Goal: Find specific page/section: Find specific page/section

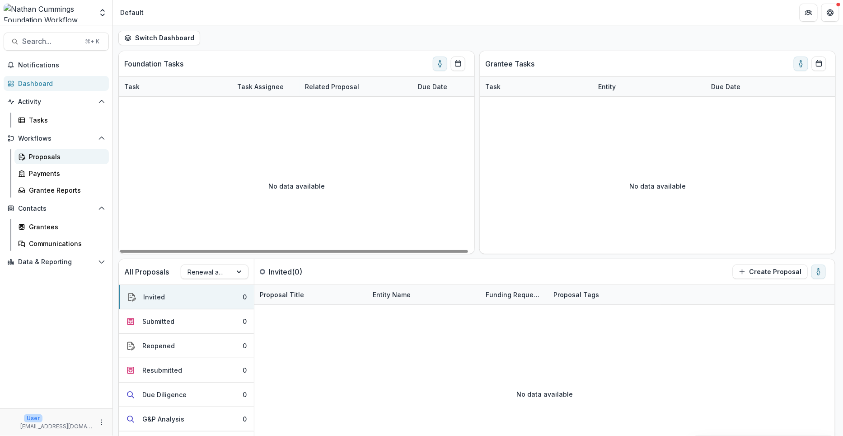
click at [37, 158] on div "Proposals" at bounding box center [65, 156] width 73 height 9
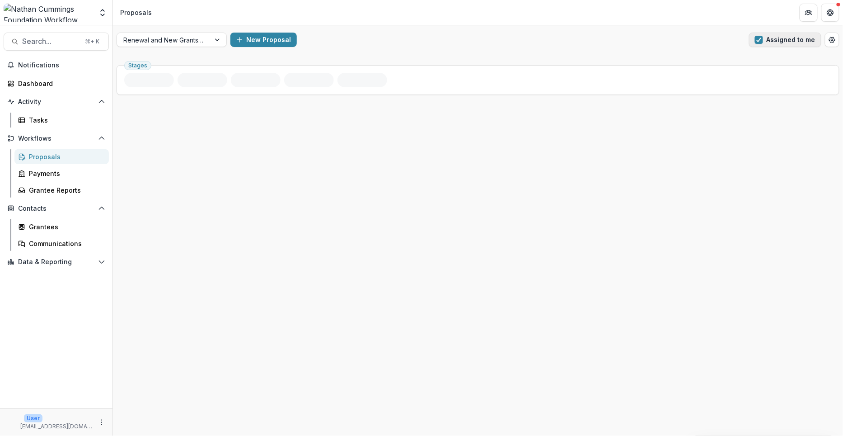
click at [759, 37] on span "button" at bounding box center [759, 40] width 8 height 8
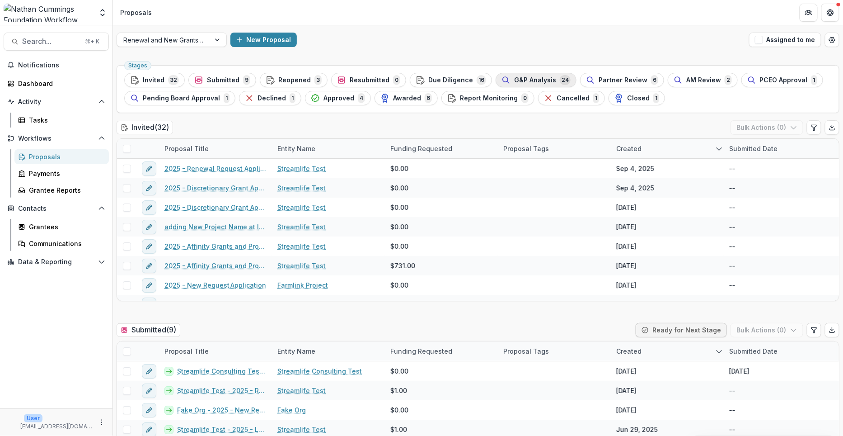
click at [514, 79] on span "G&P Analysis" at bounding box center [535, 80] width 42 height 8
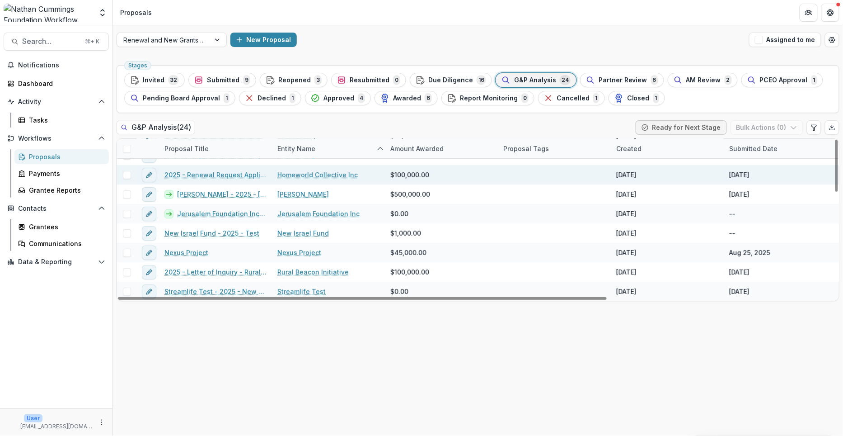
scroll to position [56, 0]
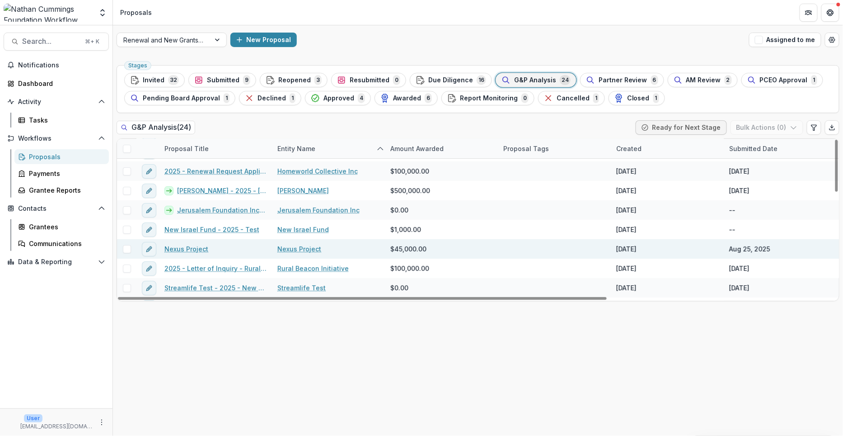
click at [191, 247] on link "Nexus Project" at bounding box center [187, 248] width 44 height 9
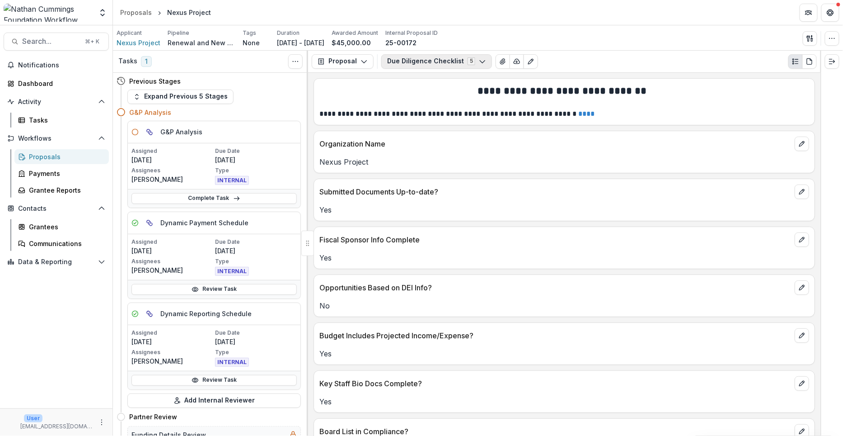
click at [433, 58] on button "Due Diligence Checklist 5" at bounding box center [436, 61] width 111 height 14
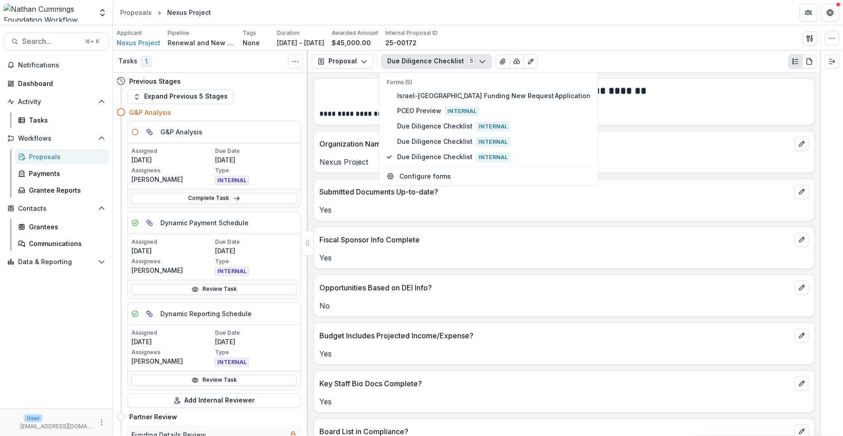
click at [592, 47] on div "Applicant Nexus Project Pipeline Renewal and New Grants Pipeline Tags None All …" at bounding box center [478, 37] width 730 height 25
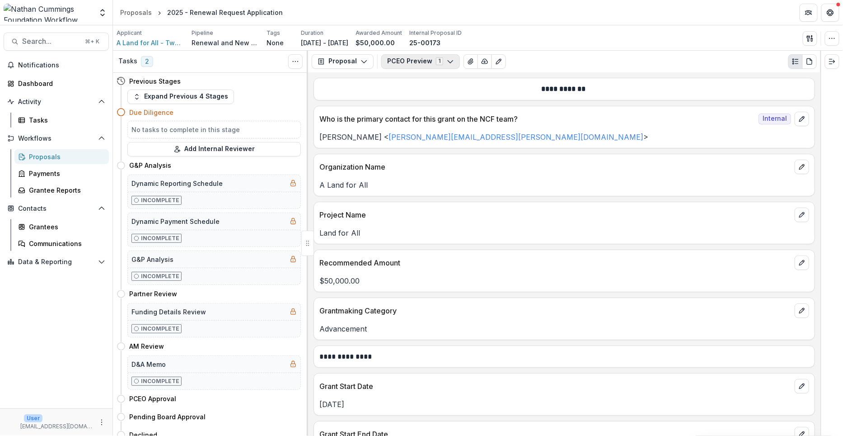
click at [421, 61] on button "PCEO Preview 1" at bounding box center [420, 61] width 79 height 14
click at [520, 36] on div "Applicant A Land for All - Two States One Homeland Pipeline Renewal and New Gra…" at bounding box center [478, 38] width 723 height 19
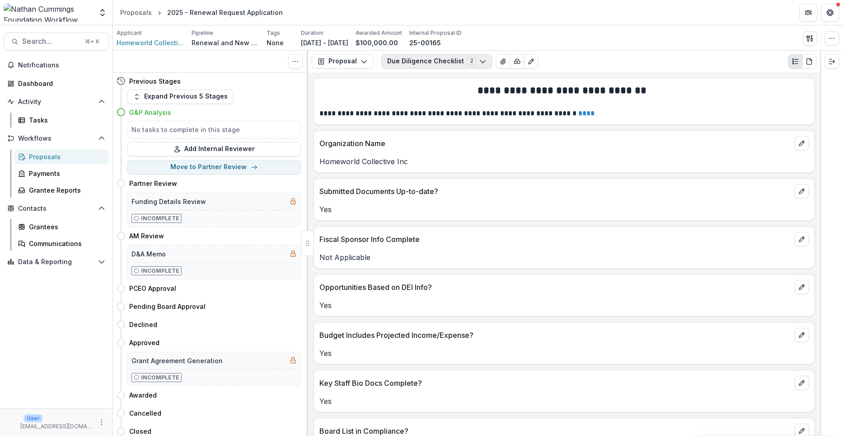
click at [445, 60] on button "Due Diligence Checklist 2" at bounding box center [436, 61] width 111 height 14
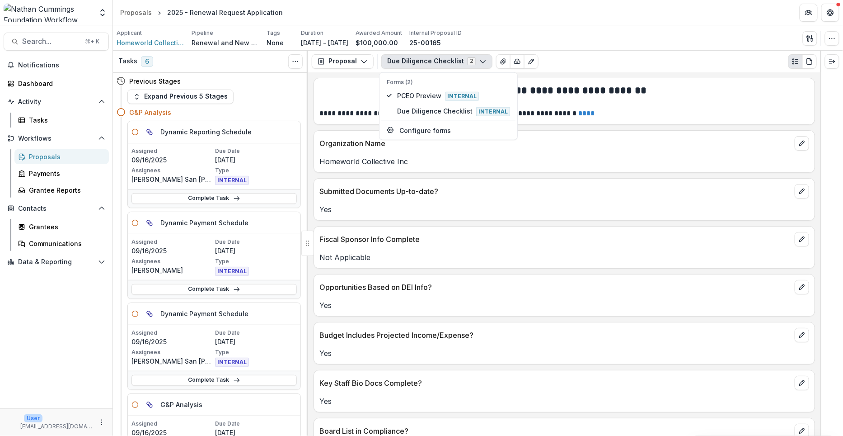
click at [555, 52] on div "Proposal Proposal Payments Reports Grant Agreements Board Summaries Bank Detail…" at bounding box center [564, 62] width 513 height 22
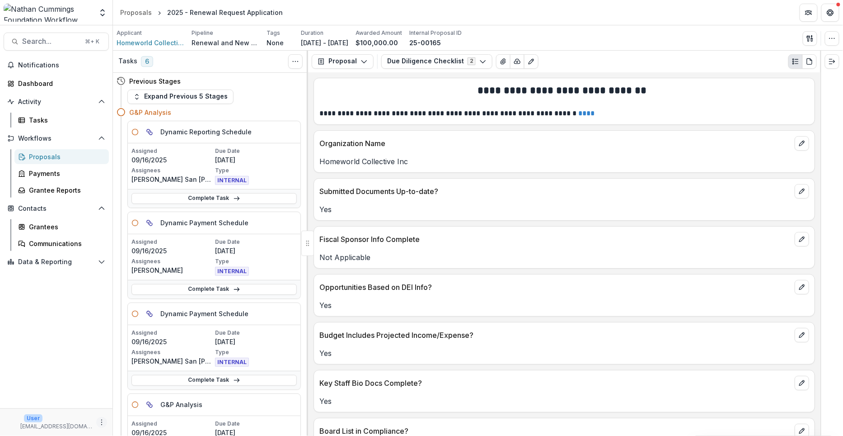
click at [102, 421] on icon "More" at bounding box center [101, 422] width 7 height 7
click at [141, 417] on button "Logout" at bounding box center [161, 417] width 97 height 15
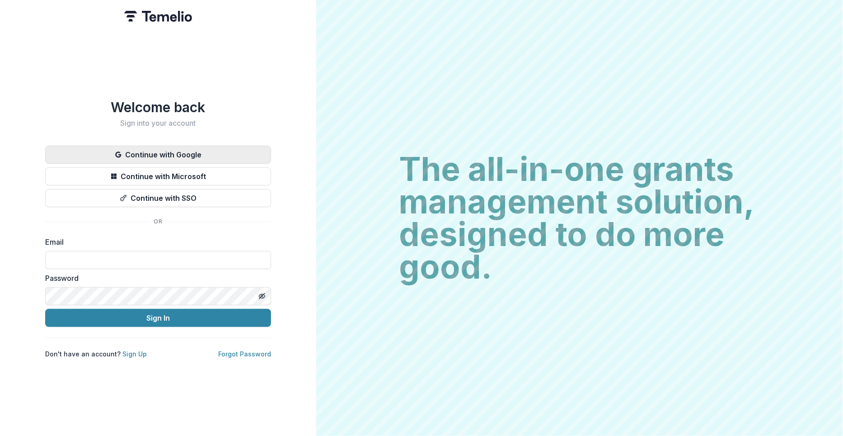
click at [197, 153] on button "Continue with Google" at bounding box center [158, 155] width 226 height 18
